Goal: Task Accomplishment & Management: Use online tool/utility

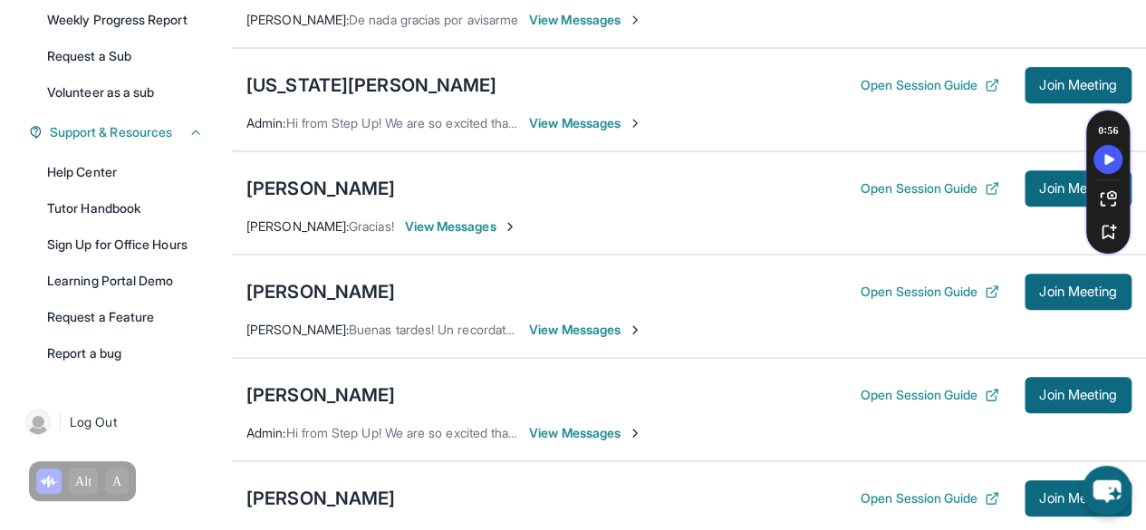
scroll to position [469, 0]
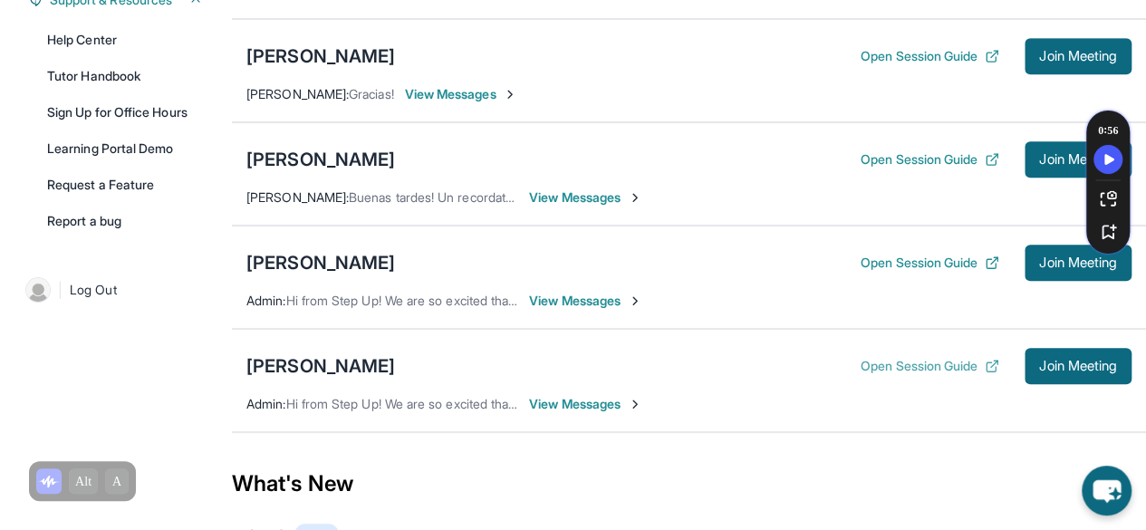
click at [927, 357] on button "Open Session Guide" at bounding box center [930, 366] width 139 height 18
click at [1029, 356] on button "Join Meeting" at bounding box center [1078, 366] width 107 height 36
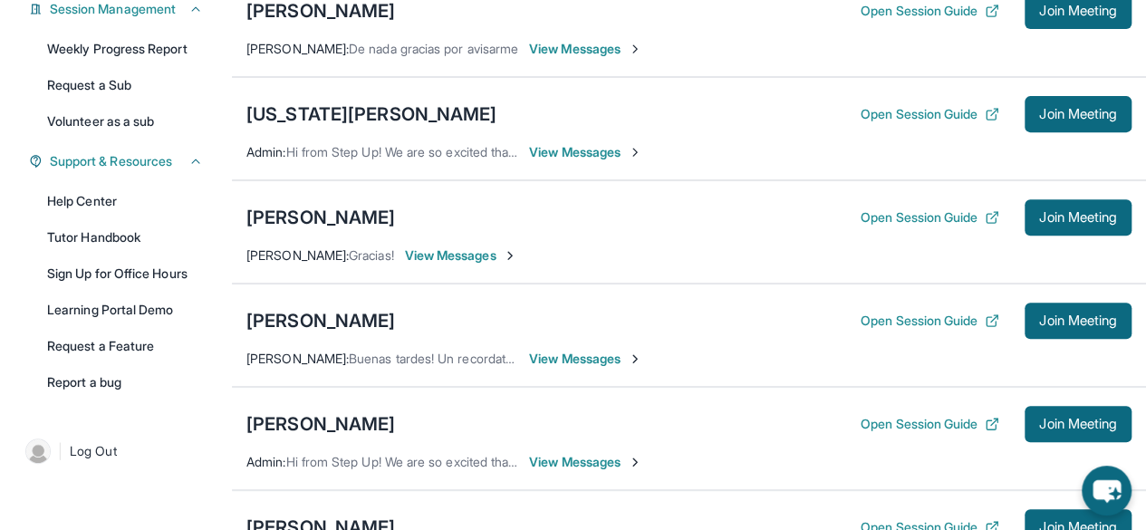
scroll to position [350, 0]
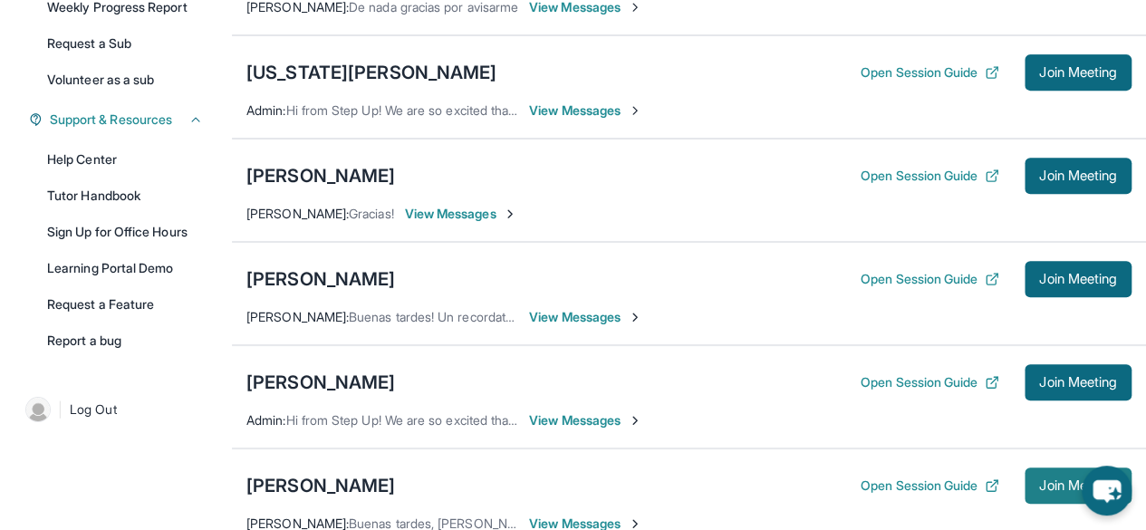
click at [1053, 482] on span "Join Meeting" at bounding box center [1078, 485] width 78 height 11
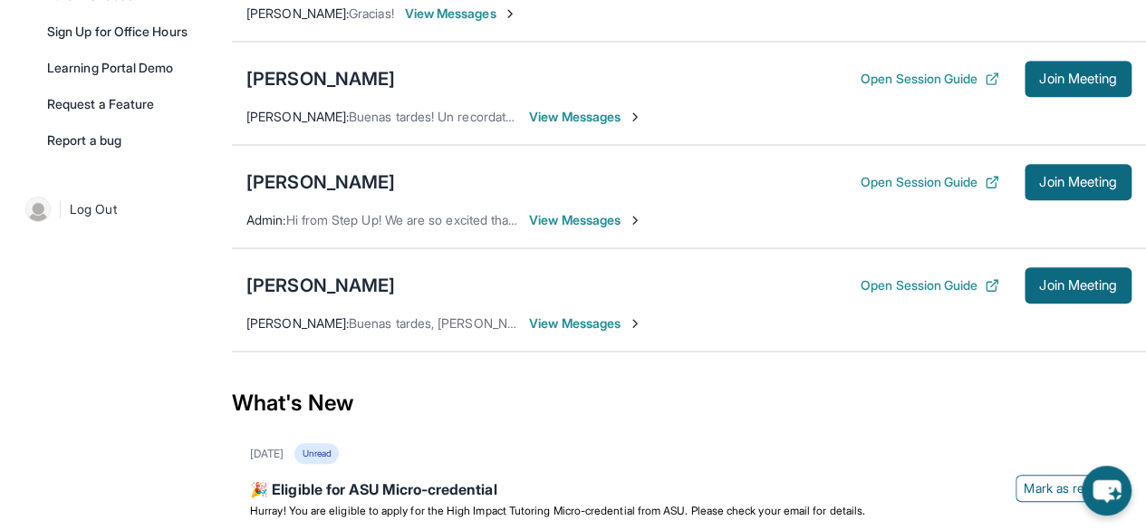
scroll to position [551, 0]
click at [1079, 300] on div "Angely Linares Open Session Guide Join Meeting Diana Vasquez : Buenas tardes, A…" at bounding box center [689, 298] width 914 height 103
click at [1087, 283] on span "Join Meeting" at bounding box center [1078, 284] width 78 height 11
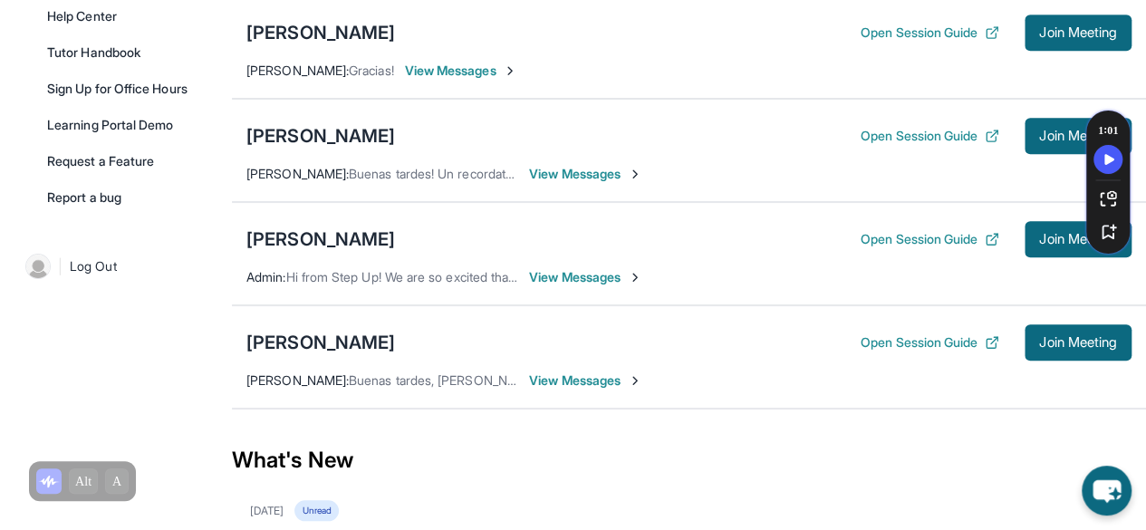
scroll to position [491, 0]
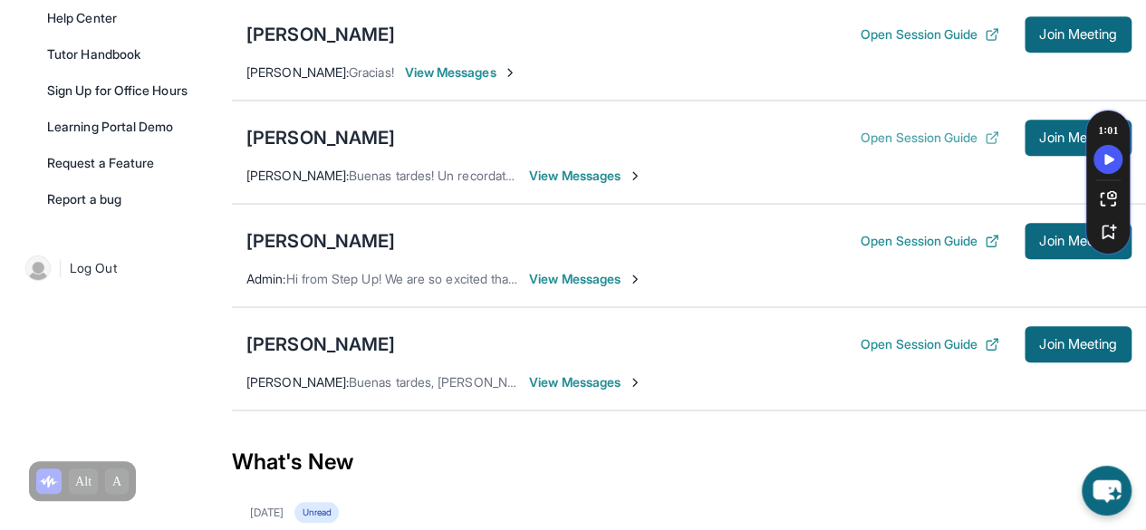
click at [913, 131] on button "Open Session Guide" at bounding box center [930, 138] width 139 height 18
click at [1055, 132] on span "Join Meeting" at bounding box center [1078, 137] width 78 height 11
